Goal: Information Seeking & Learning: Learn about a topic

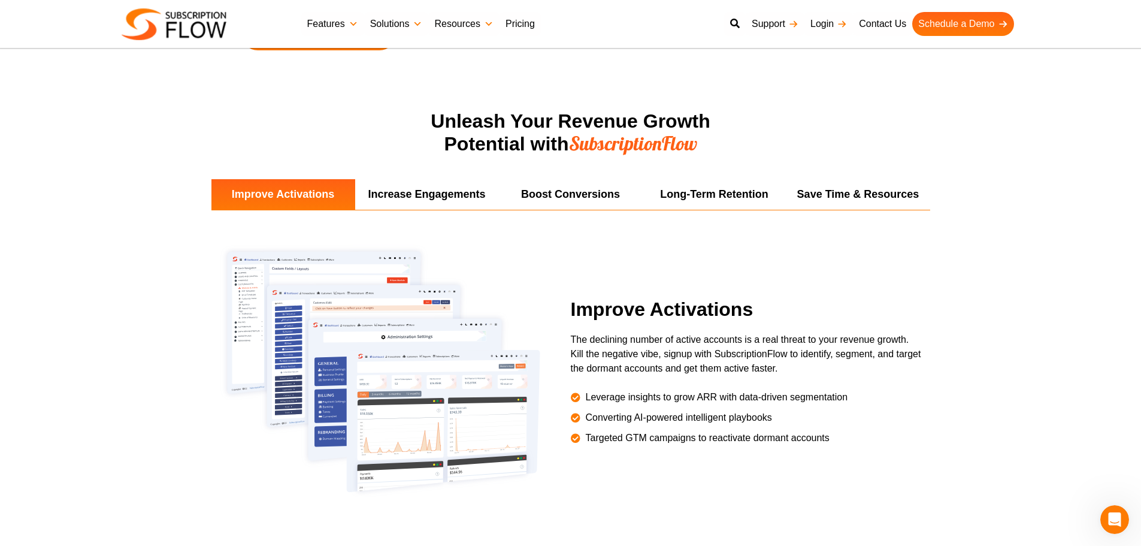
scroll to position [2096, 0]
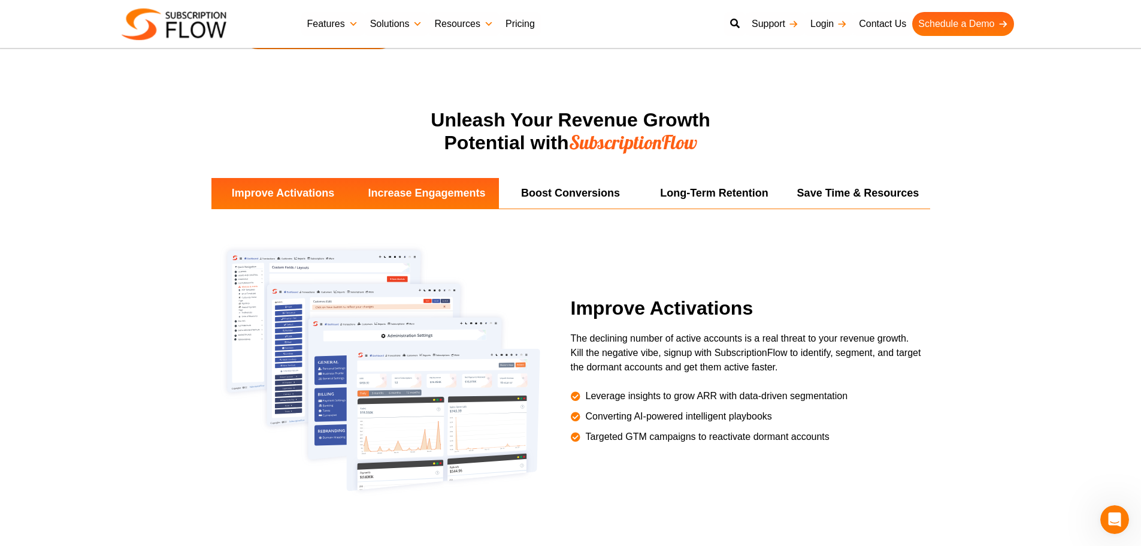
click at [431, 197] on li "Increase Engagements" at bounding box center [427, 193] width 144 height 31
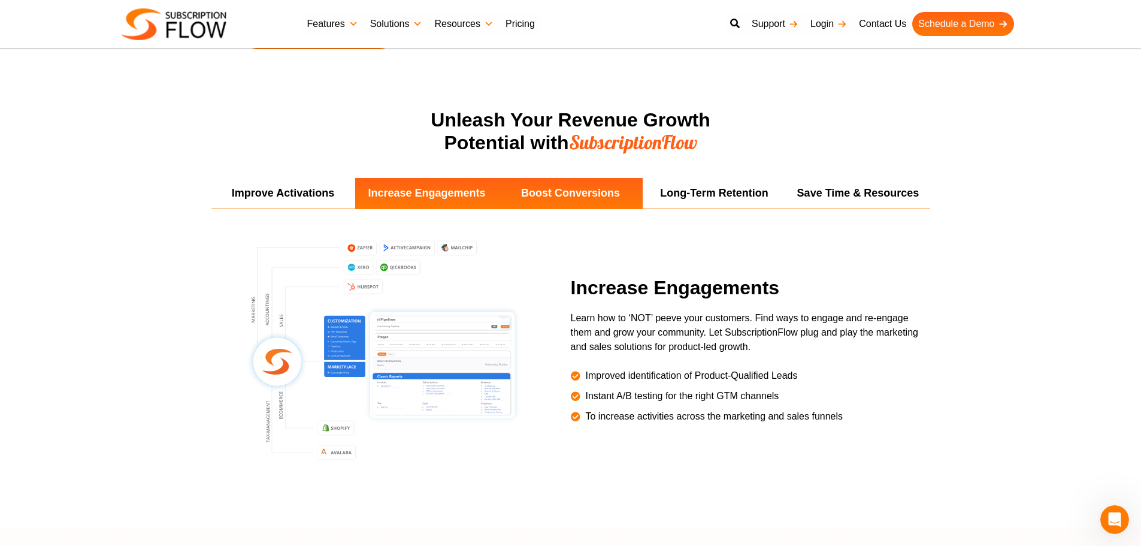
click at [537, 189] on li "Boost Conversions" at bounding box center [571, 193] width 144 height 31
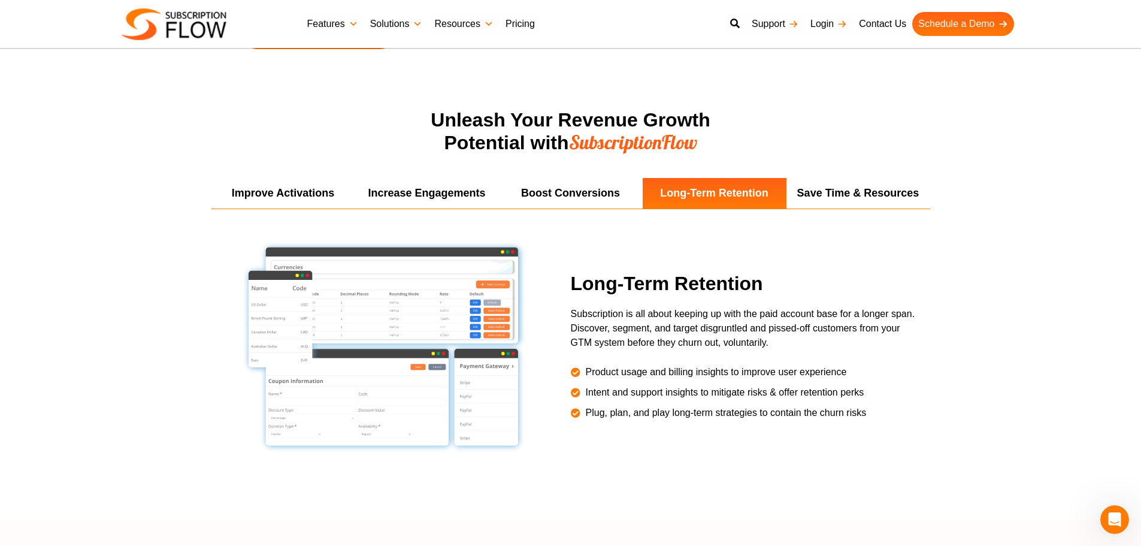
click at [401, 26] on link "Solutions" at bounding box center [396, 24] width 65 height 24
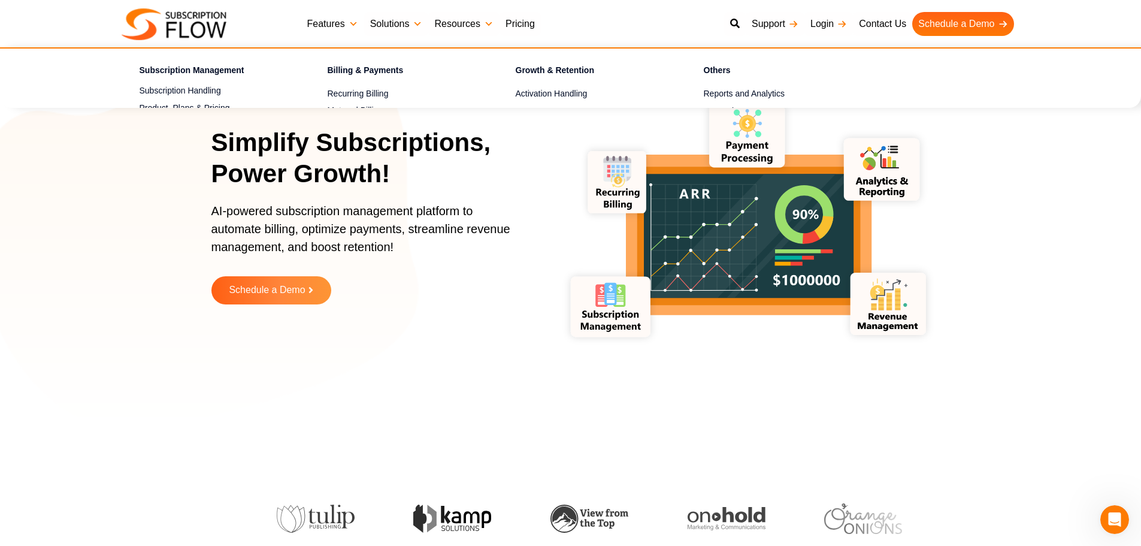
click at [350, 24] on link "Features" at bounding box center [332, 24] width 63 height 24
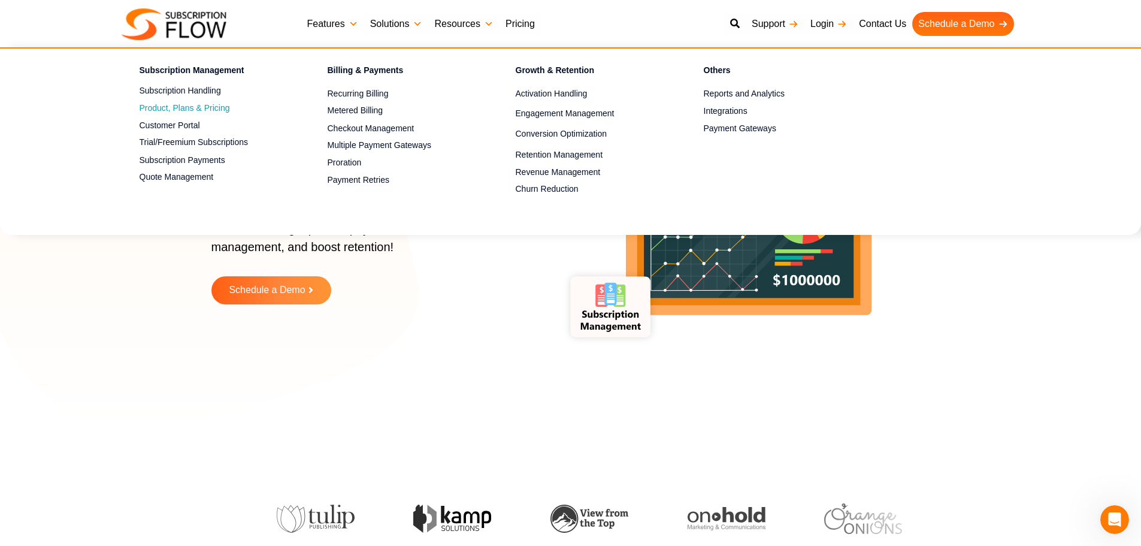
click at [187, 112] on span "Product, Plans & Pricing" at bounding box center [185, 108] width 90 height 13
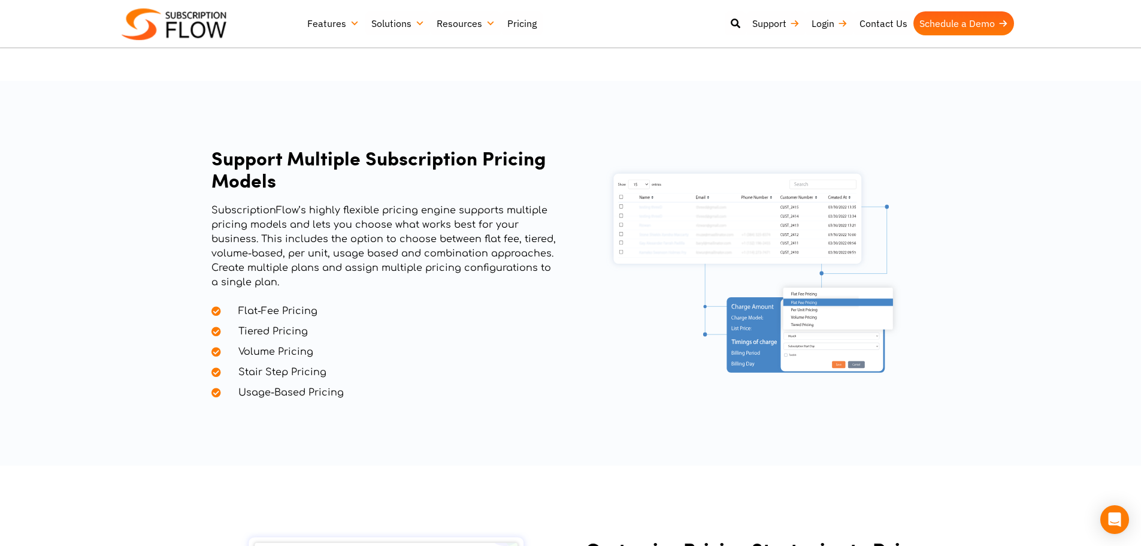
scroll to position [719, 0]
